Goal: Transaction & Acquisition: Obtain resource

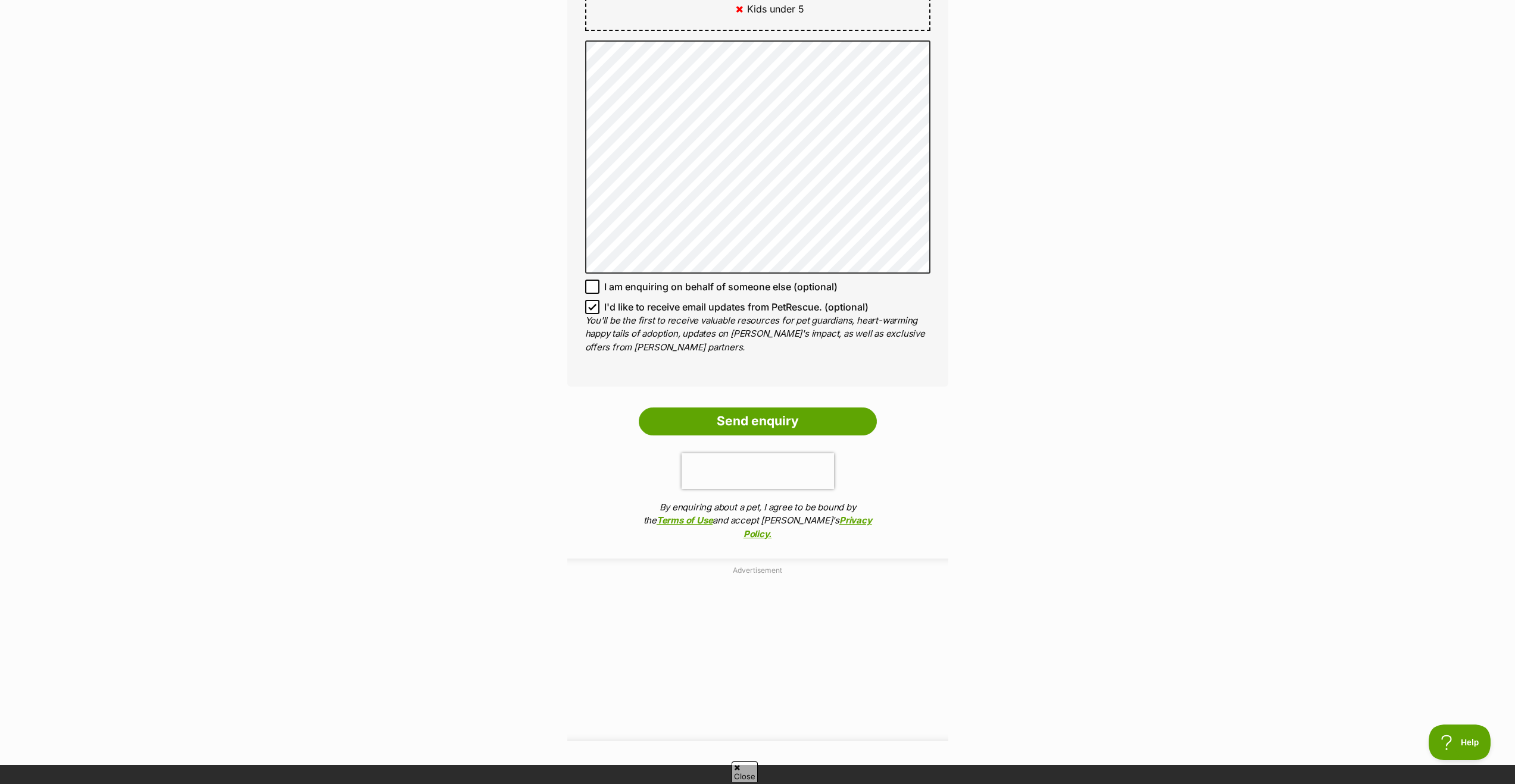
scroll to position [811, 0]
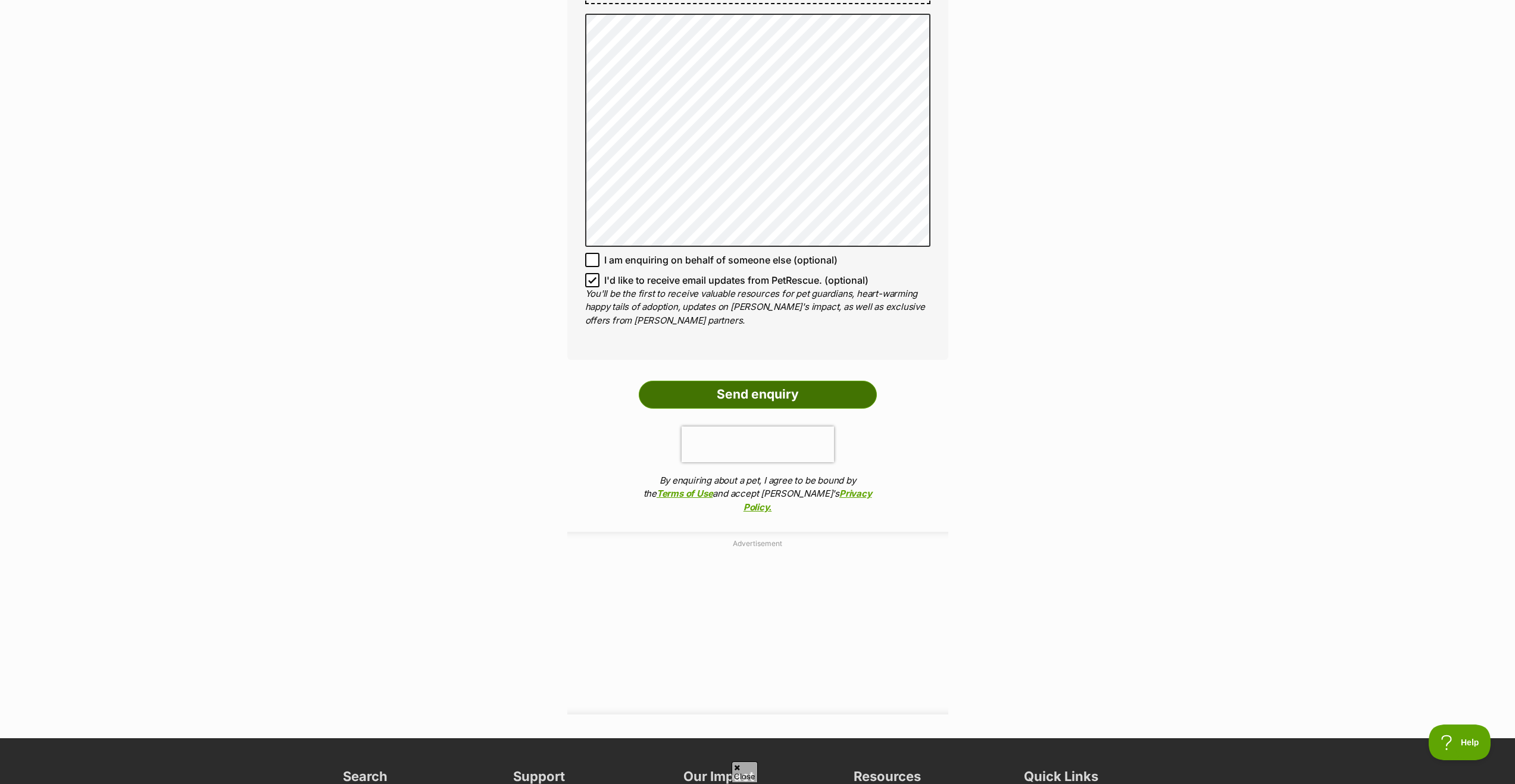
click at [788, 389] on input "Send enquiry" at bounding box center [758, 394] width 238 height 27
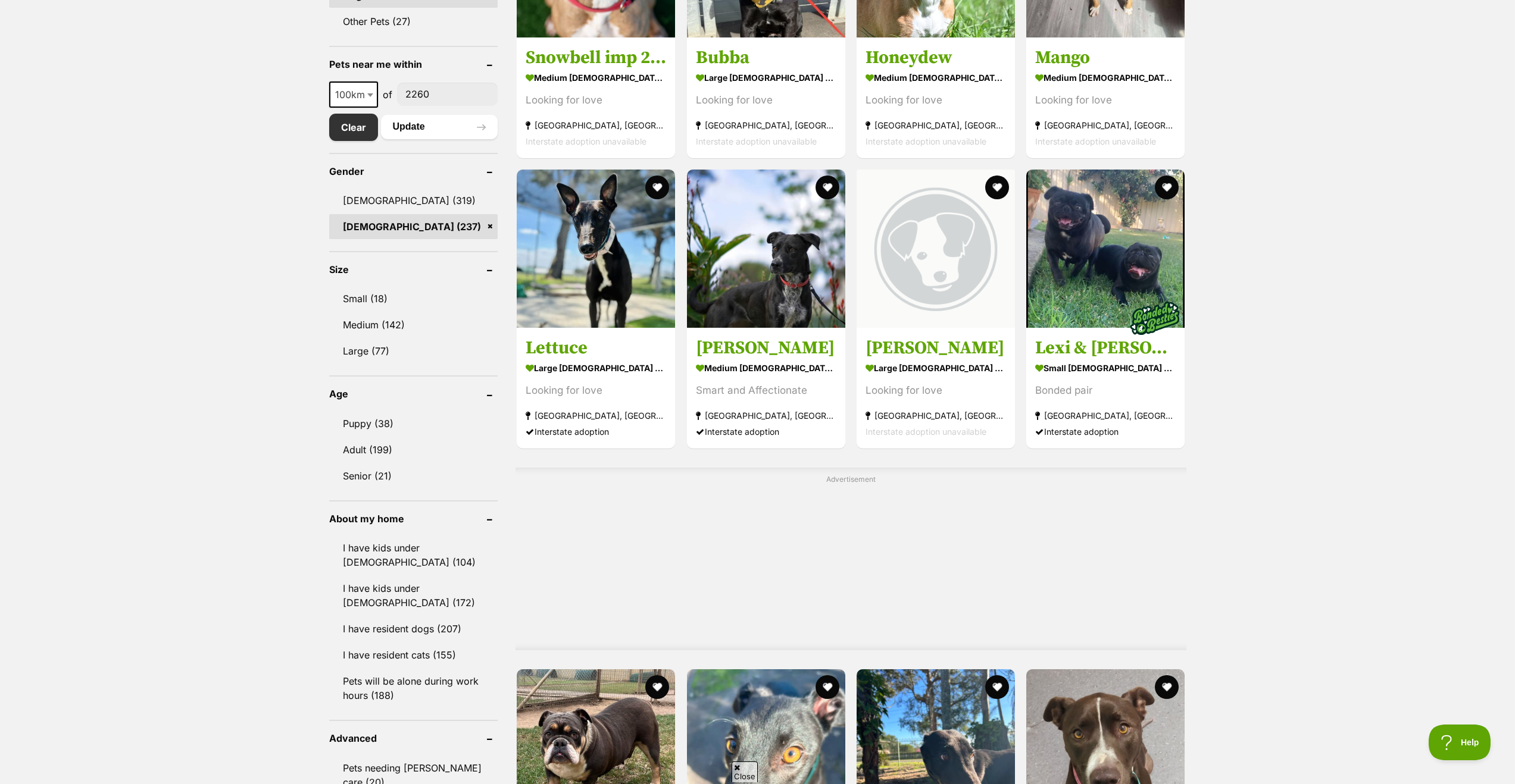
scroll to position [584, 0]
click at [894, 368] on strong "large female Dog" at bounding box center [935, 365] width 141 height 17
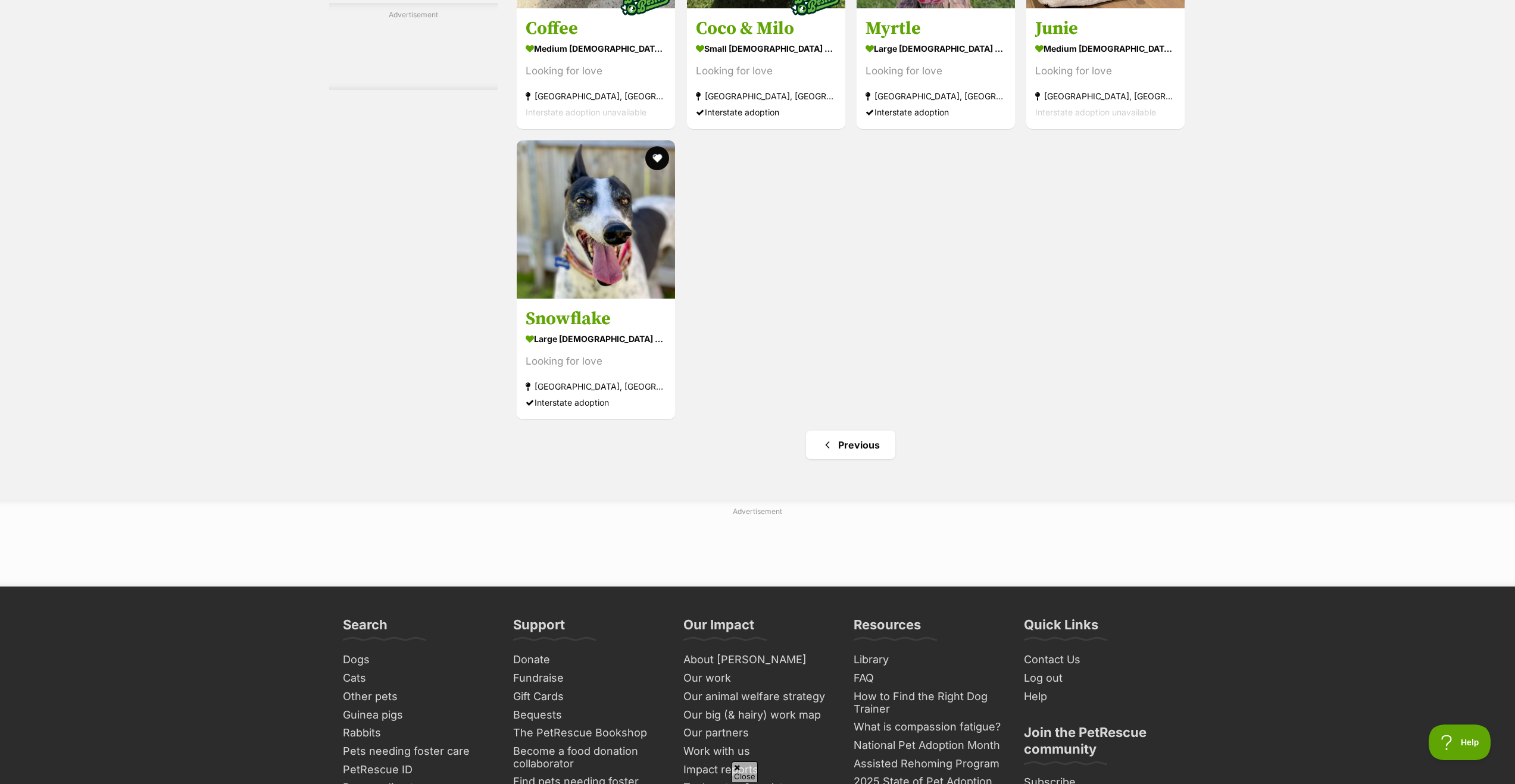
scroll to position [1824, 0]
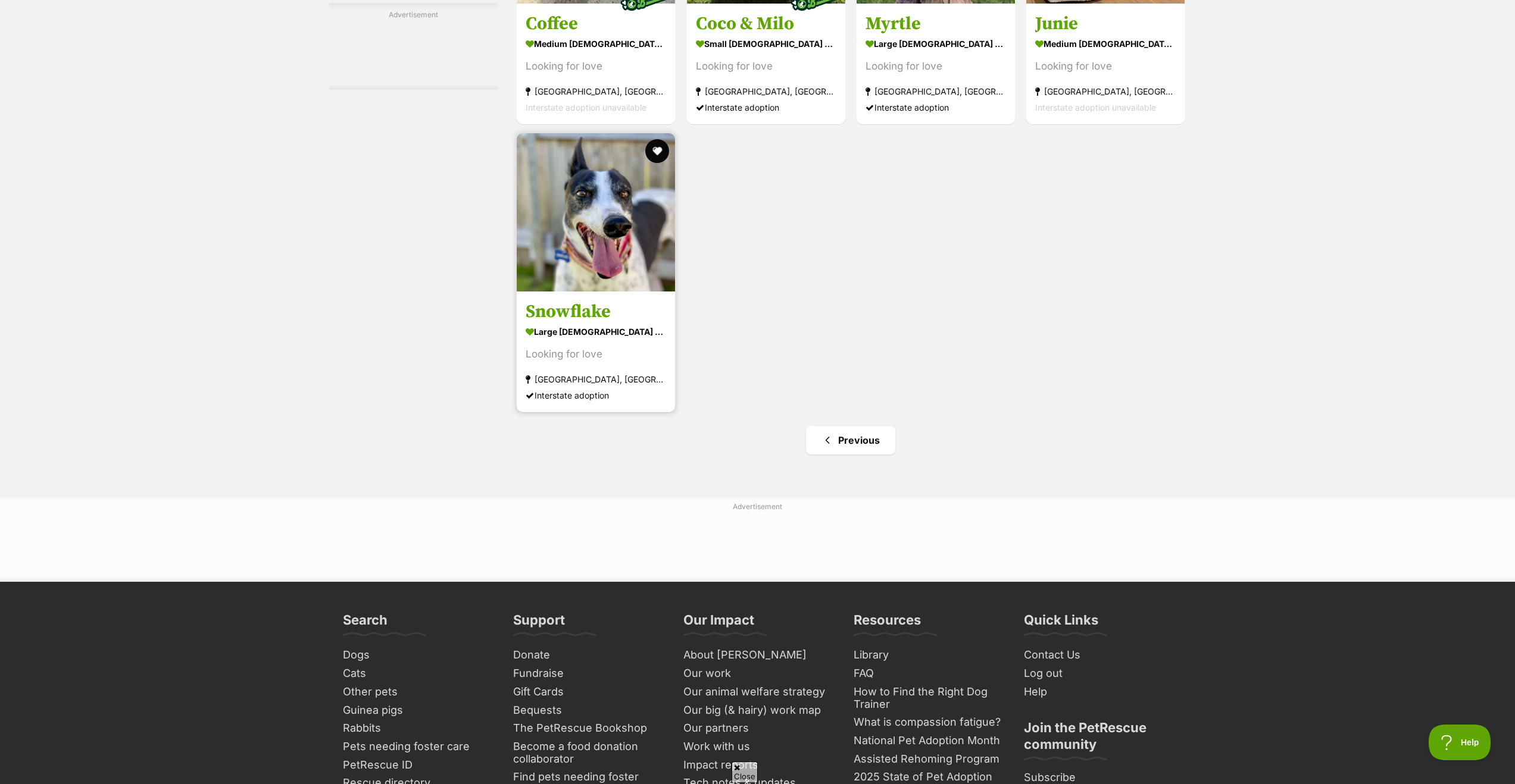
click at [578, 252] on img at bounding box center [596, 212] width 159 height 158
click at [869, 438] on link "Previous" at bounding box center [850, 441] width 90 height 28
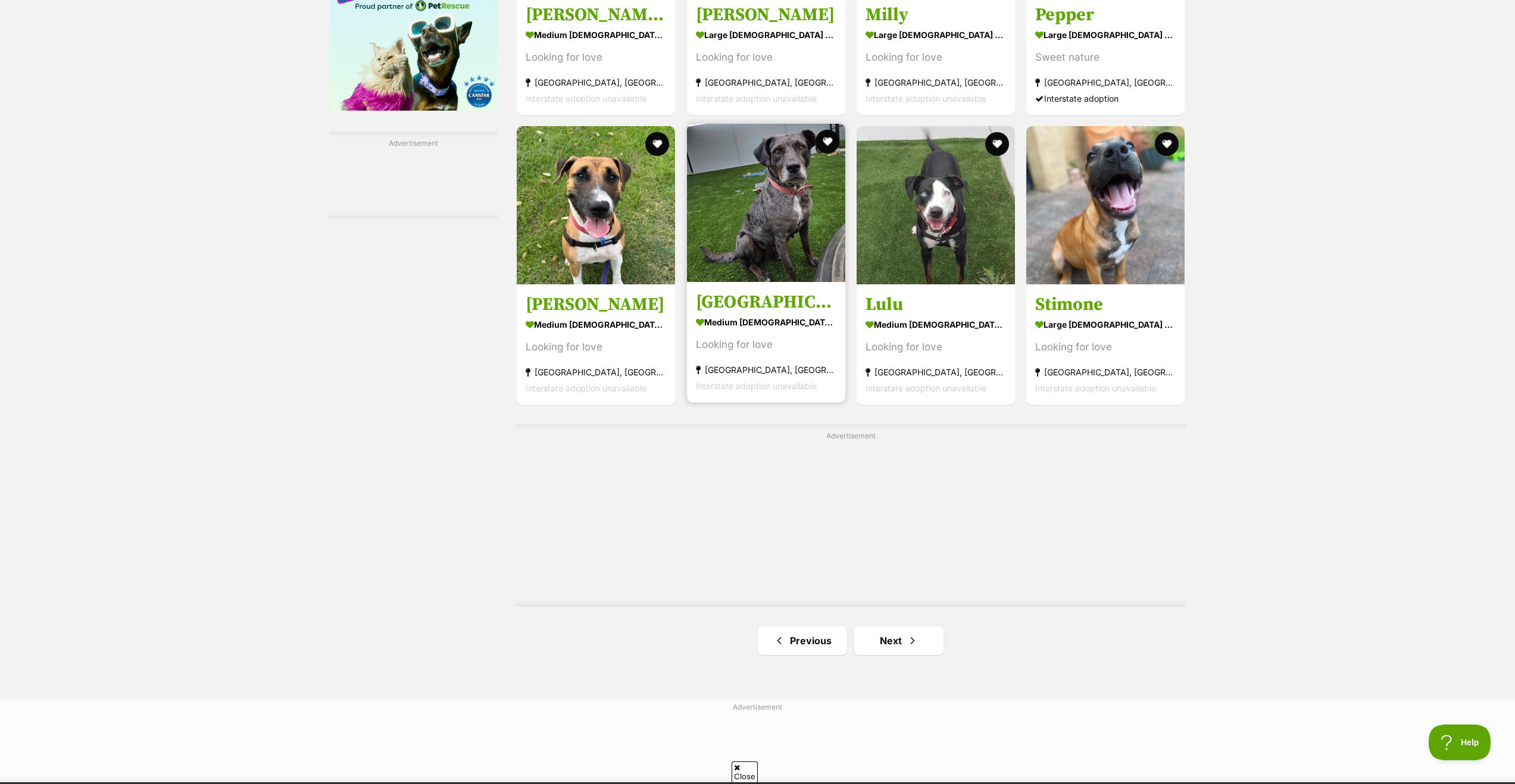
click at [748, 315] on strong "medium female Dog" at bounding box center [766, 322] width 141 height 17
